Goal: Task Accomplishment & Management: Use online tool/utility

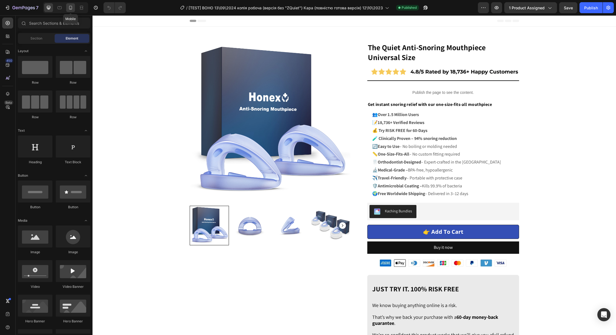
click at [69, 7] on icon at bounding box center [70, 7] width 5 height 5
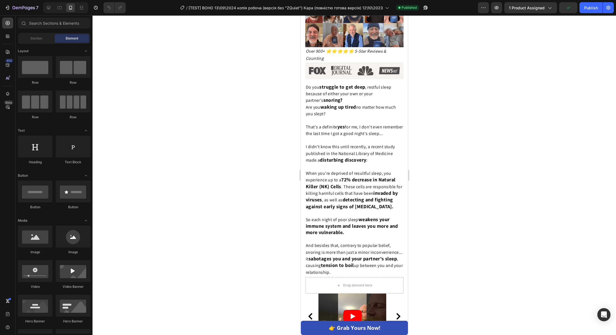
scroll to position [602, 0]
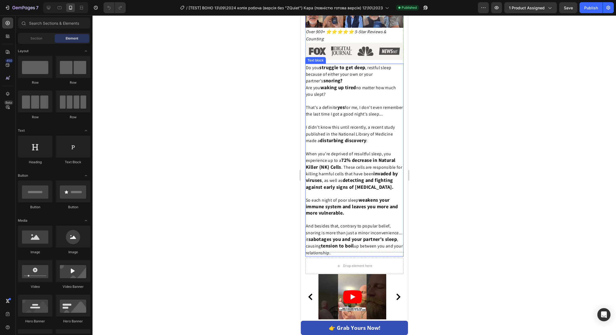
click at [341, 171] on span ". These cells are responsible for killing harmful cells that have been" at bounding box center [354, 170] width 96 height 12
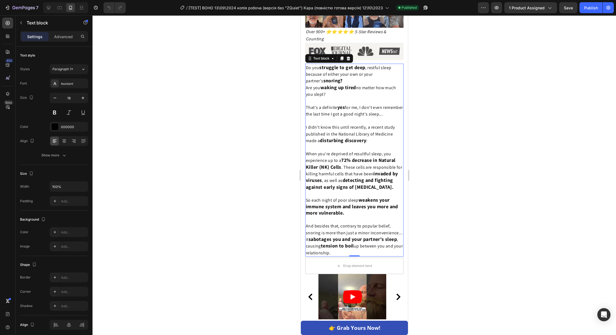
click at [341, 171] on span ". These cells are responsible for killing harmful cells that have been" at bounding box center [354, 170] width 96 height 12
click at [346, 171] on span ". These cells are responsible for killing harmful cells that have been" at bounding box center [354, 170] width 96 height 12
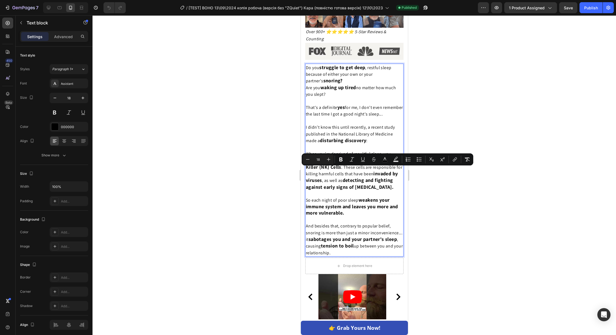
click at [325, 170] on strong "72% decrease in Natural Killer (NK) Cells" at bounding box center [350, 163] width 89 height 13
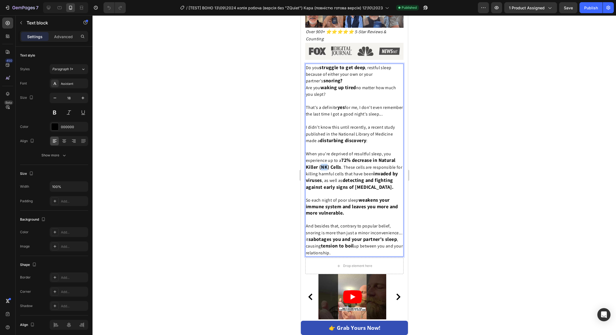
click at [325, 170] on strong "72% decrease in Natural Killer (NK) Cells" at bounding box center [350, 163] width 89 height 13
click at [333, 177] on span ". These cells are responsible for killing harmful cells that have been" at bounding box center [354, 170] width 96 height 12
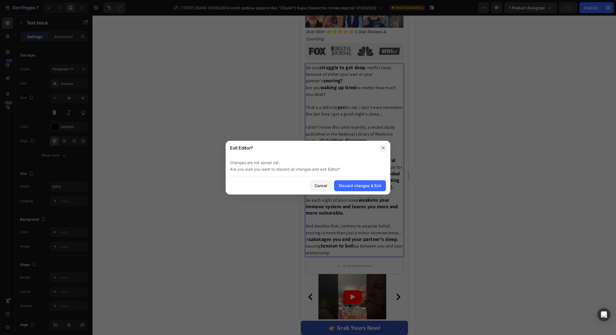
click at [384, 146] on icon "button" at bounding box center [383, 148] width 4 height 4
